Goal: Task Accomplishment & Management: Manage account settings

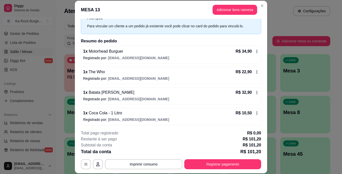
scroll to position [22, 0]
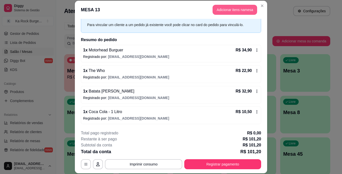
click at [226, 8] on button "Adicionar itens na mesa" at bounding box center [235, 10] width 45 height 10
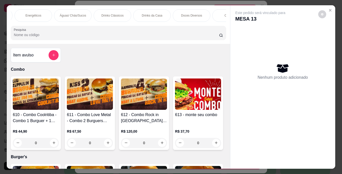
scroll to position [0, 472]
click at [191, 9] on div "Doces Diversos" at bounding box center [190, 15] width 38 height 13
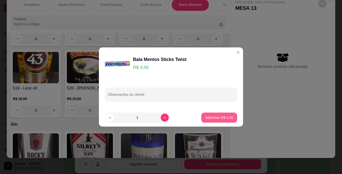
click at [215, 117] on p "Adicionar R$ 4,00" at bounding box center [219, 117] width 28 height 5
type input "1"
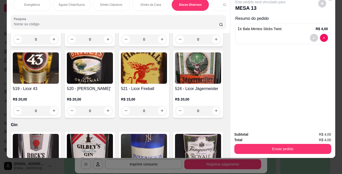
click at [311, 139] on div "Subtotal R$ 4,00 Total R$ 4,00 Enviar pedido" at bounding box center [282, 142] width 97 height 22
click at [311, 144] on button "Enviar pedido" at bounding box center [282, 149] width 97 height 10
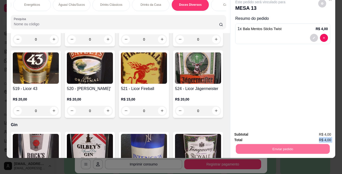
click at [315, 132] on button "Enviar pedido" at bounding box center [318, 132] width 28 height 9
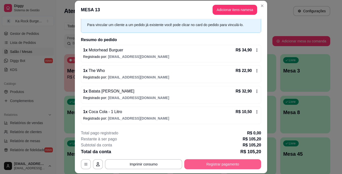
click at [221, 163] on button "Registrar pagamento" at bounding box center [222, 164] width 77 height 10
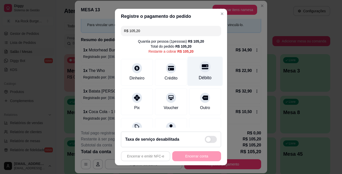
click at [202, 65] on icon at bounding box center [205, 66] width 7 height 5
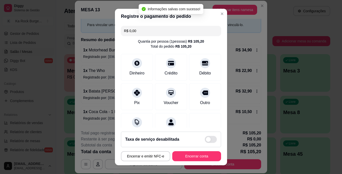
type input "R$ 0,00"
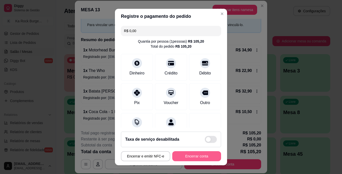
click at [210, 159] on button "Encerrar conta" at bounding box center [196, 156] width 49 height 10
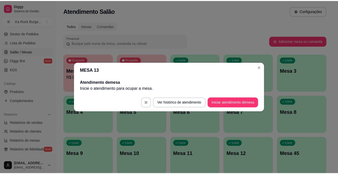
scroll to position [0, 0]
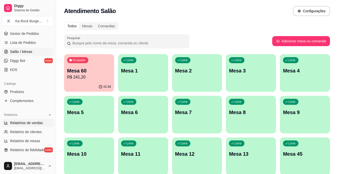
click at [39, 124] on span "Relatórios de vendas" at bounding box center [26, 122] width 33 height 5
select select "ALL"
select select "0"
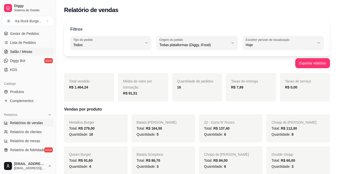
click at [25, 50] on span "Salão / Mesas" at bounding box center [21, 51] width 22 height 5
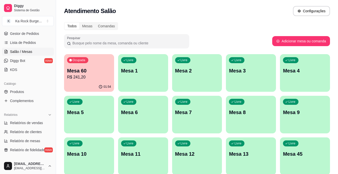
click at [35, 29] on ul "Pedidos balcão (PDV) Gestor de Pedidos Lista de Pedidos Salão / Mesas Diggy Bot…" at bounding box center [28, 47] width 52 height 53
click at [37, 33] on span "Gestor de Pedidos" at bounding box center [24, 33] width 29 height 5
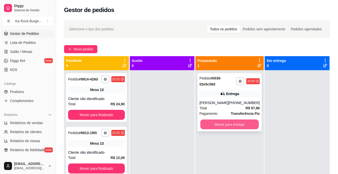
click at [242, 128] on button "Mover para entrega" at bounding box center [229, 124] width 59 height 10
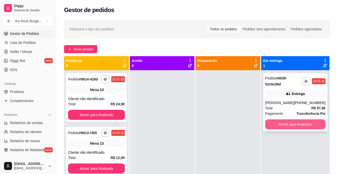
click at [276, 122] on button "Mover para finalizado" at bounding box center [295, 124] width 60 height 10
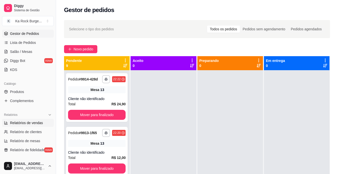
click at [43, 122] on link "Relatórios de vendas" at bounding box center [28, 123] width 52 height 8
select select "ALL"
select select "0"
